Goal: Check status: Check status

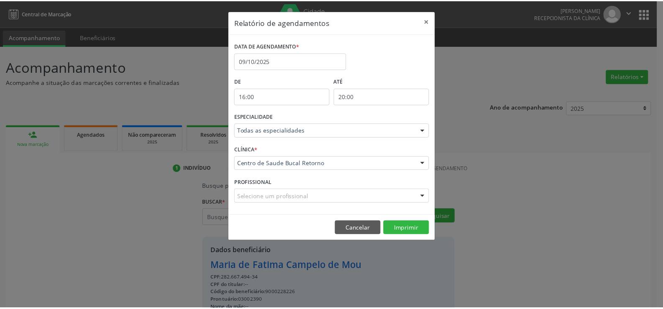
scroll to position [7, 0]
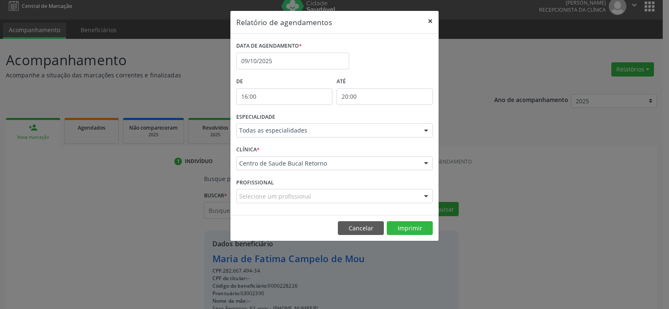
click at [425, 18] on button "×" at bounding box center [430, 21] width 17 height 20
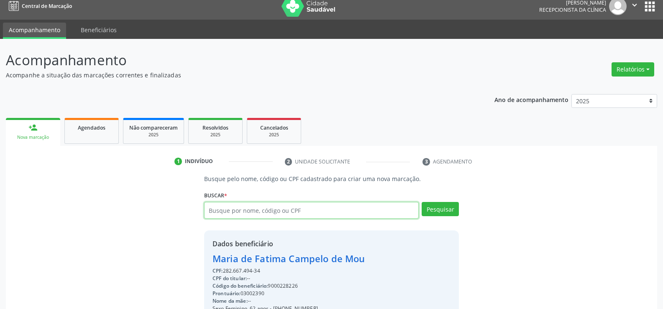
click at [253, 211] on input "text" at bounding box center [311, 210] width 215 height 17
type input "30662346491"
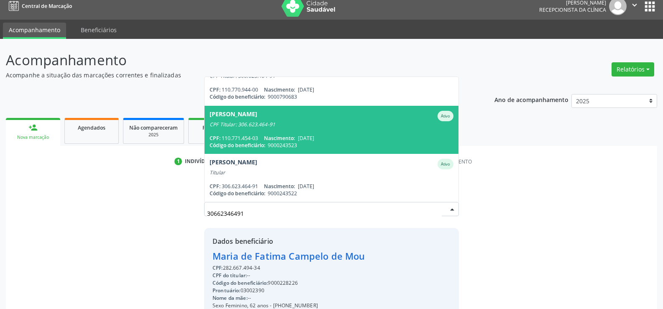
scroll to position [0, 0]
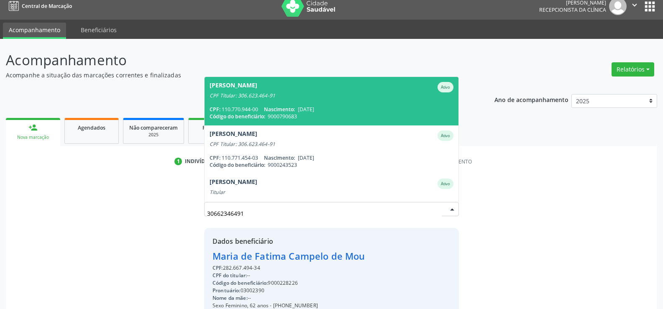
click at [256, 89] on div "[PERSON_NAME]" at bounding box center [234, 87] width 48 height 10
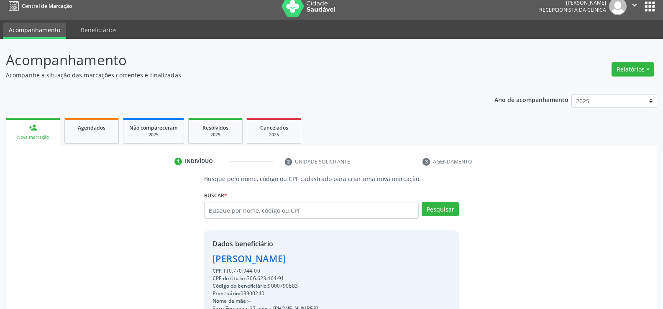
scroll to position [133, 0]
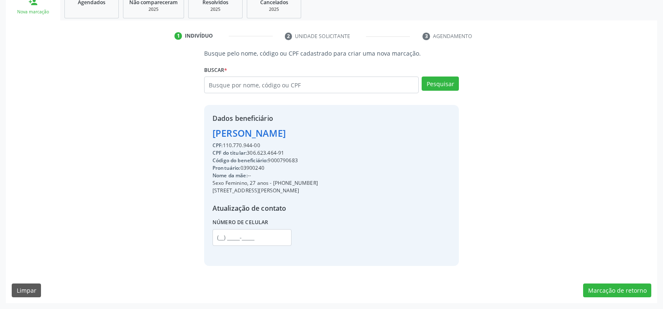
click at [311, 123] on div "Dados beneficiário" at bounding box center [264, 118] width 105 height 10
click at [305, 129] on div "[PERSON_NAME]" at bounding box center [264, 133] width 105 height 14
copy div "[PERSON_NAME]"
